Goal: Information Seeking & Learning: Learn about a topic

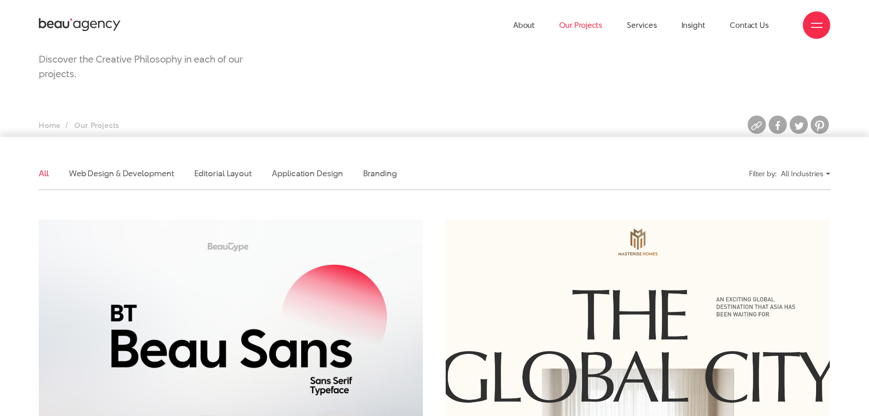
scroll to position [274, 0]
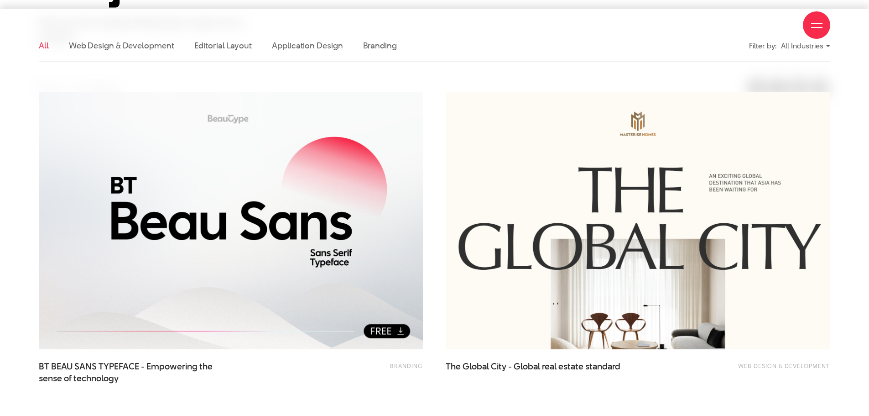
click at [121, 48] on div "About Our Projects Services Insight Contact Us" at bounding box center [435, 25] width 792 height 50
click at [108, 46] on div "About Our Projects Services Insight Contact Us" at bounding box center [435, 25] width 792 height 50
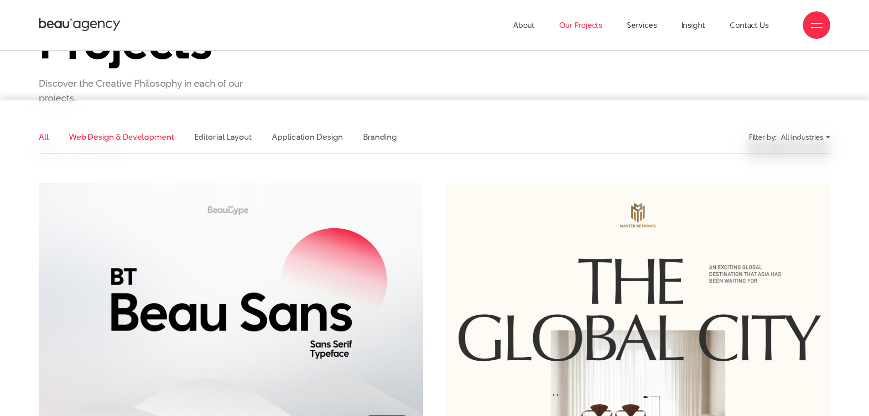
click at [147, 141] on link "Web Design & Development" at bounding box center [121, 136] width 105 height 11
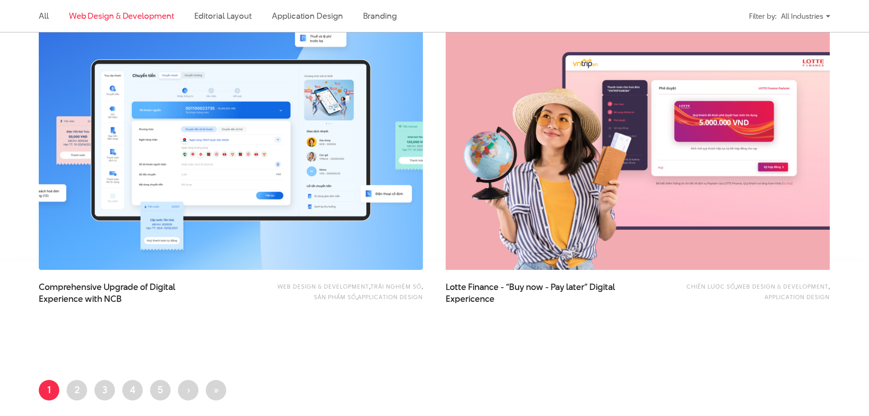
scroll to position [1855, 0]
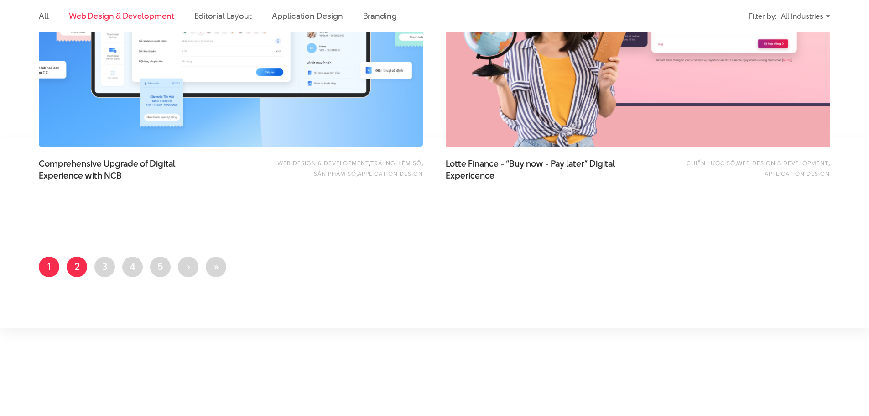
click at [69, 268] on link "Page 2" at bounding box center [77, 266] width 21 height 21
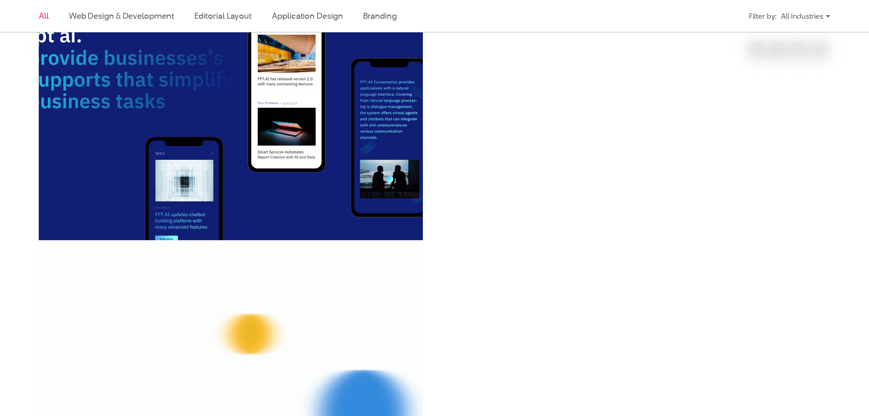
scroll to position [274, 0]
